Goal: Find specific page/section: Find specific page/section

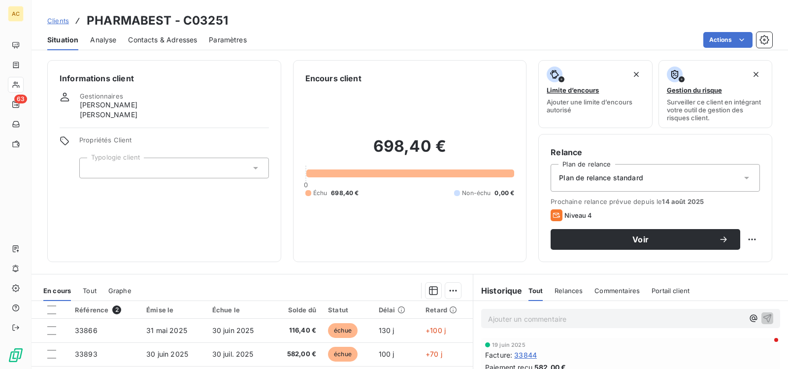
scroll to position [151, 0]
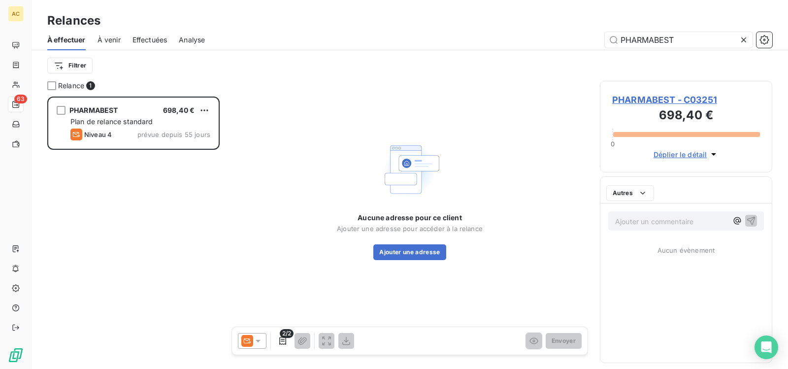
scroll to position [265, 165]
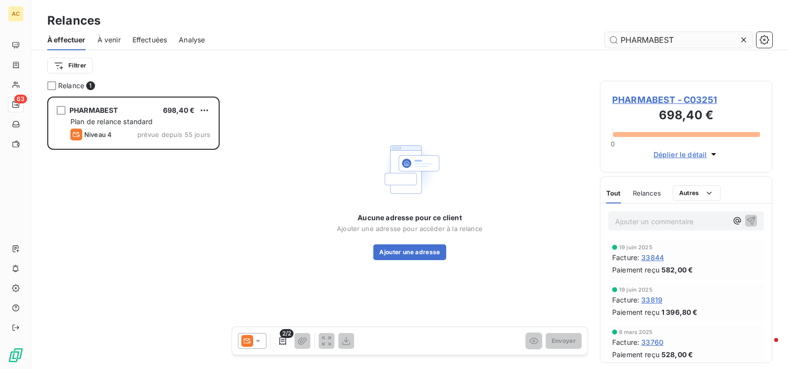
click at [690, 41] on input "PHARMABEST" at bounding box center [679, 40] width 148 height 16
type input "P"
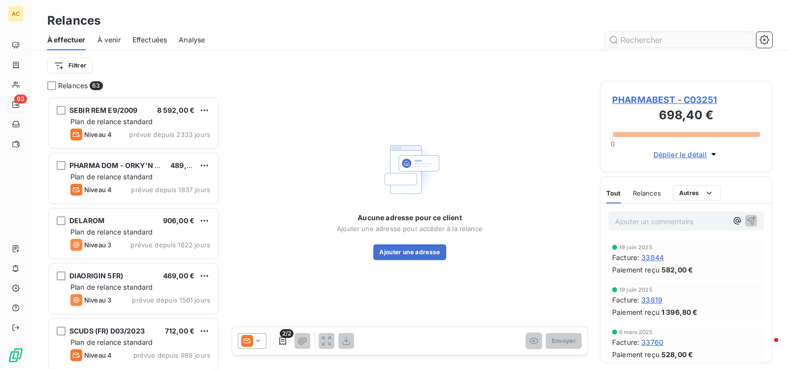
click at [660, 36] on input "text" at bounding box center [679, 40] width 148 height 16
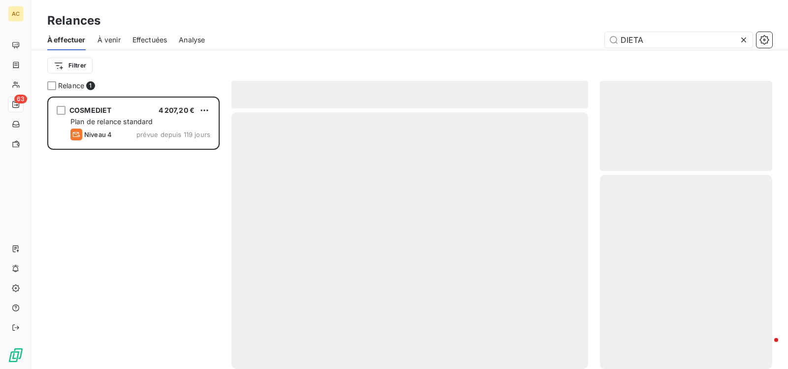
scroll to position [265, 165]
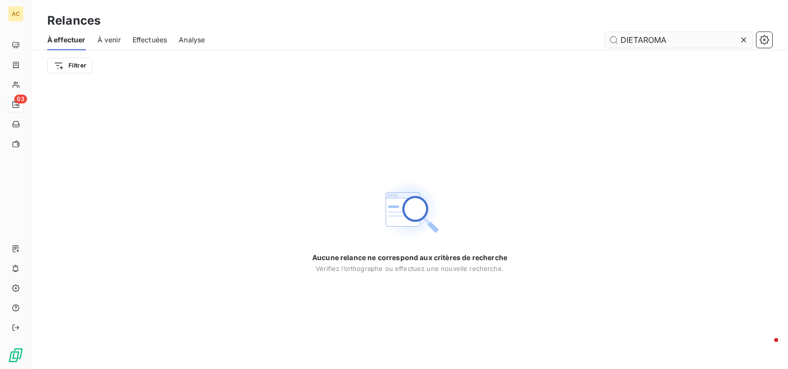
click at [696, 39] on input "DIETAROMA" at bounding box center [679, 40] width 148 height 16
type input "D"
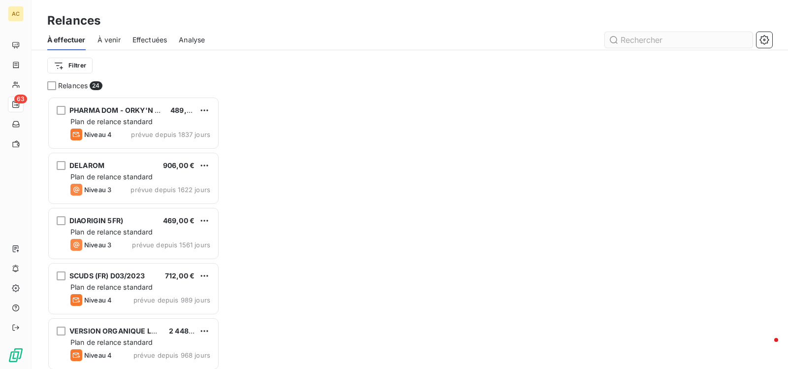
scroll to position [265, 165]
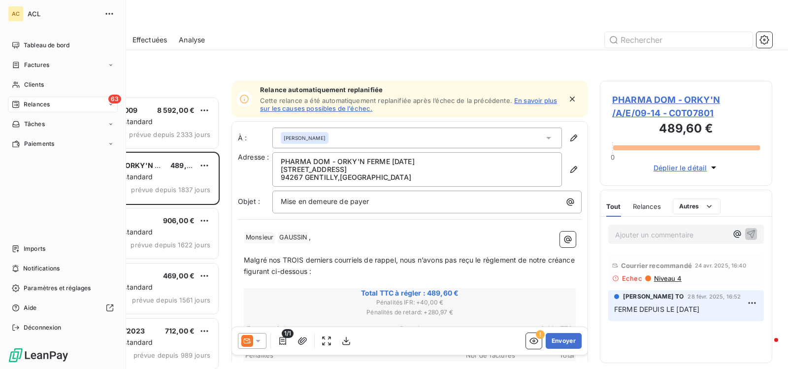
click at [108, 103] on icon at bounding box center [111, 104] width 6 height 6
click at [81, 106] on div "63 Relances" at bounding box center [63, 105] width 110 height 16
click at [36, 65] on span "Factures" at bounding box center [36, 65] width 25 height 9
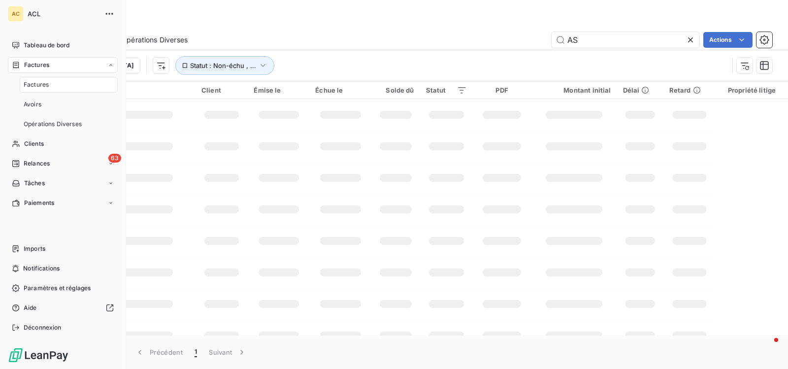
click at [110, 66] on icon at bounding box center [111, 65] width 6 height 6
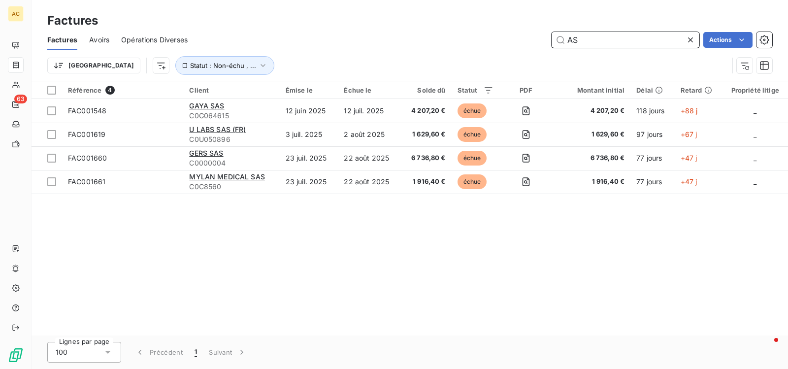
click at [612, 43] on input "AS" at bounding box center [626, 40] width 148 height 16
type input "A"
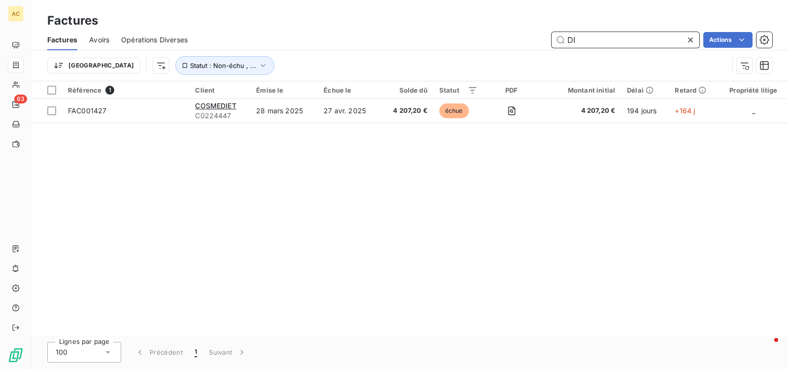
type input "D"
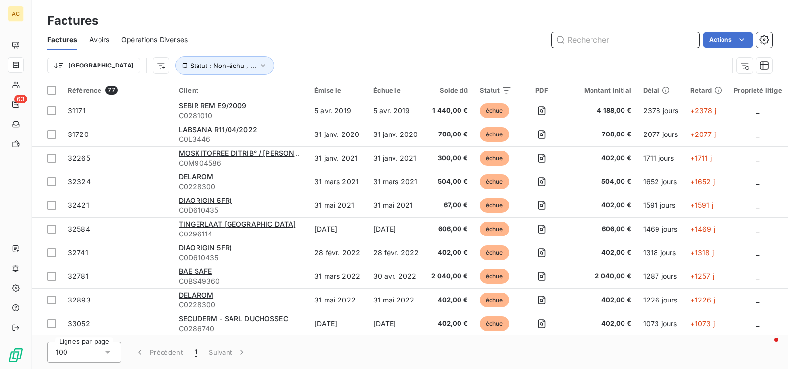
click at [587, 42] on input "text" at bounding box center [626, 40] width 148 height 16
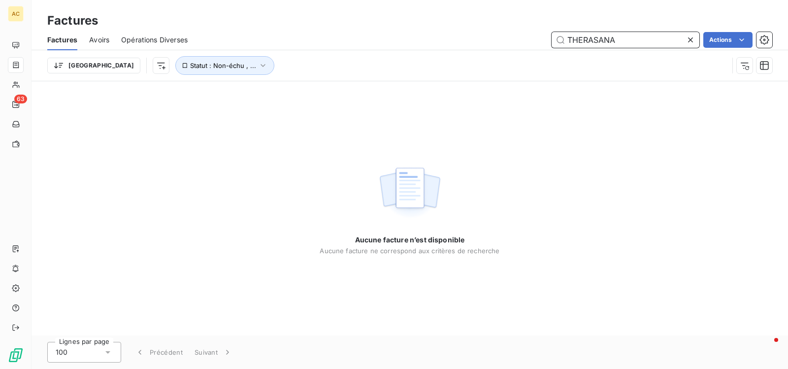
type input "THERASANA"
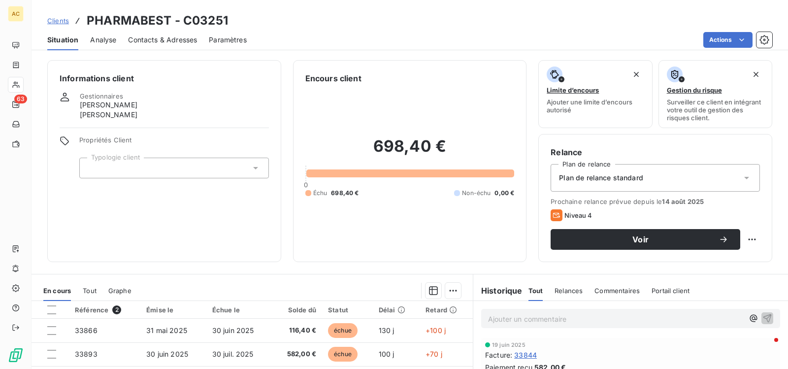
scroll to position [151, 0]
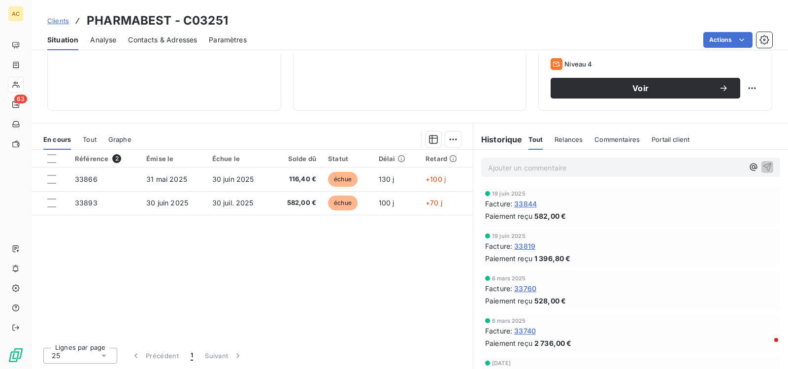
click at [392, 40] on html "AC 63 Clients PHARMABEST - C03251 Situation Analyse Contacts & Adresses Paramèt…" at bounding box center [394, 184] width 788 height 369
